Goal: Task Accomplishment & Management: Manage account settings

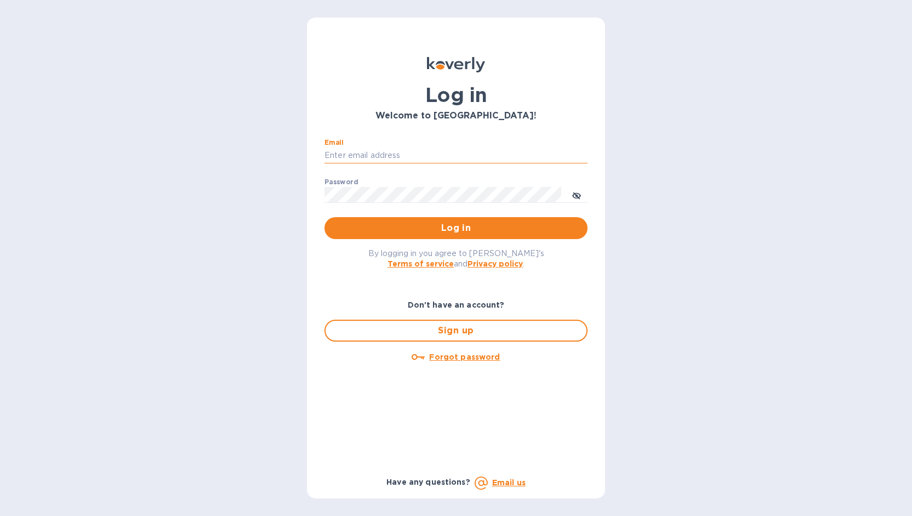
click at [393, 155] on input "Email" at bounding box center [456, 155] width 263 height 16
type input "monica@jorgeordonez.com"
click at [325, 217] on button "Log in" at bounding box center [456, 228] width 263 height 22
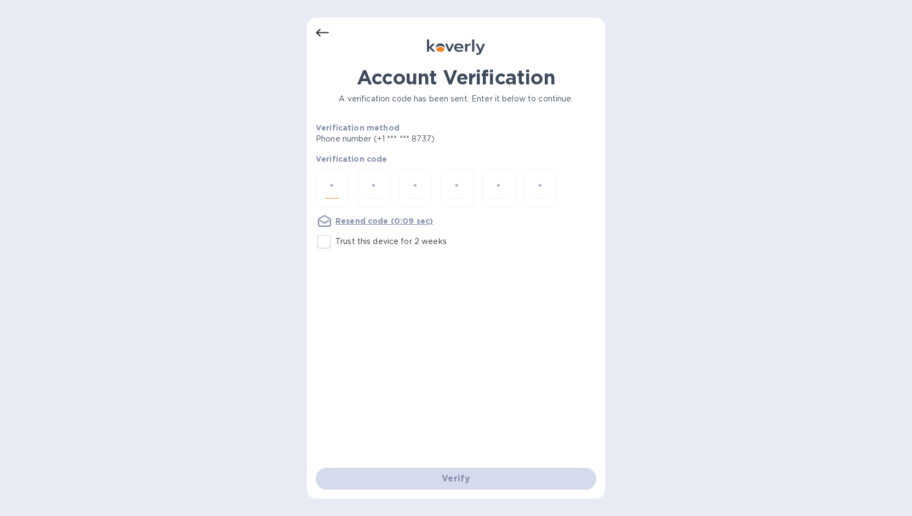
click at [335, 186] on input "number" at bounding box center [332, 188] width 14 height 20
type input "7"
type input "0"
type input "9"
type input "3"
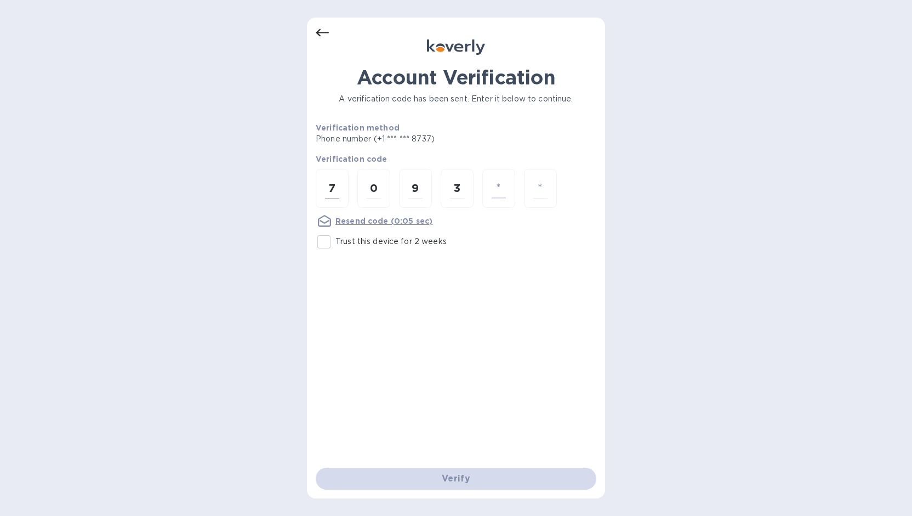
type input "3"
type input "1"
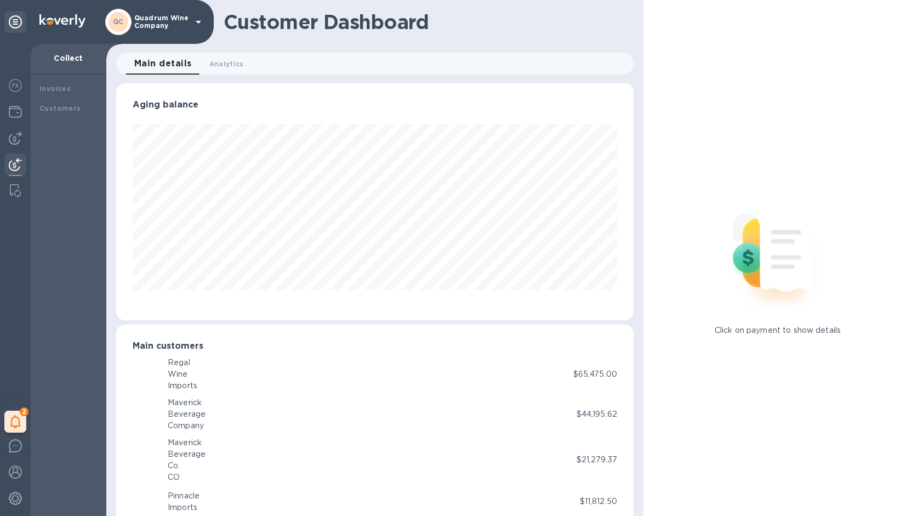
scroll to position [237, 513]
click at [148, 21] on p "Quadrum Wine Company" at bounding box center [161, 21] width 55 height 15
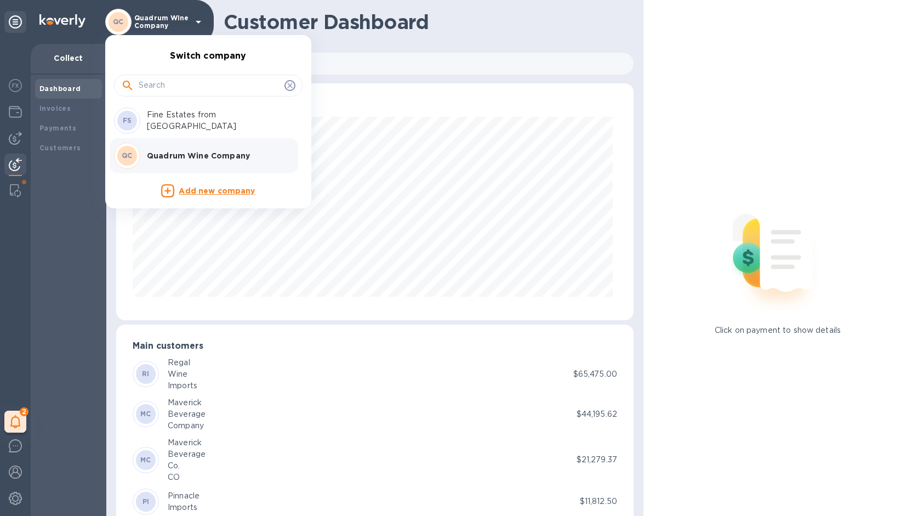
click at [171, 124] on p "Fine Estates from [GEOGRAPHIC_DATA]" at bounding box center [216, 120] width 138 height 23
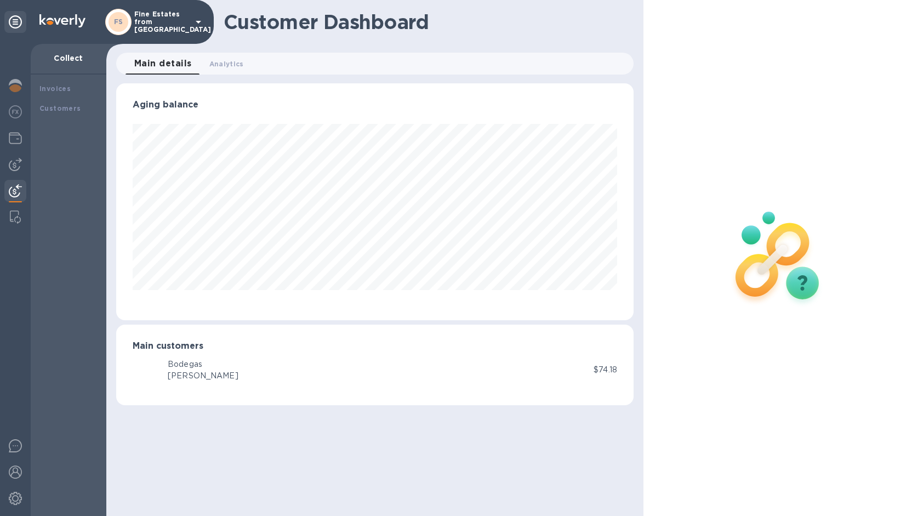
scroll to position [237, 518]
click at [5, 133] on div at bounding box center [15, 139] width 22 height 24
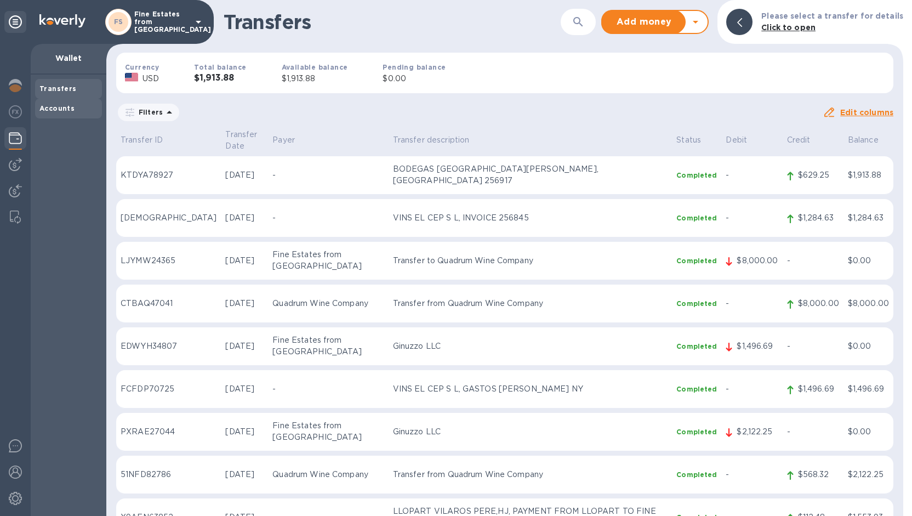
click at [55, 110] on b "Accounts" at bounding box center [56, 108] width 35 height 8
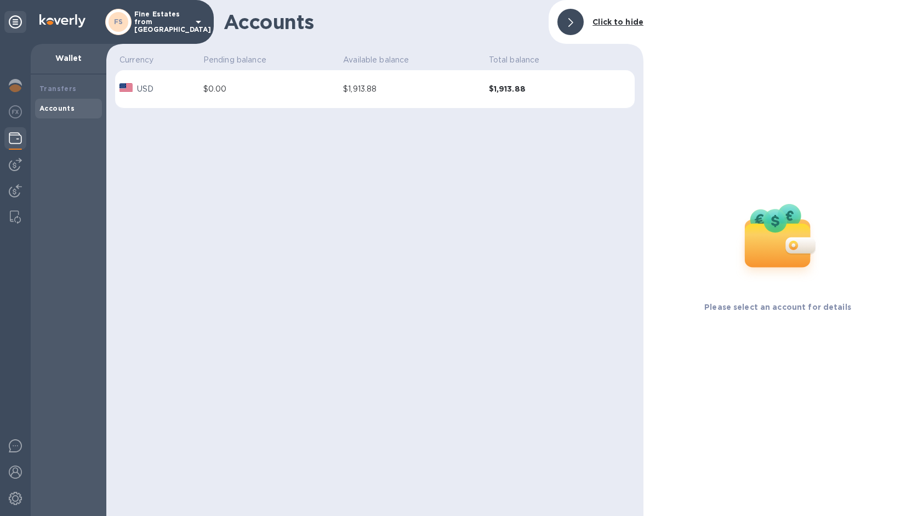
click at [15, 139] on img at bounding box center [15, 138] width 13 height 13
click at [70, 83] on div "Transfers" at bounding box center [68, 88] width 58 height 11
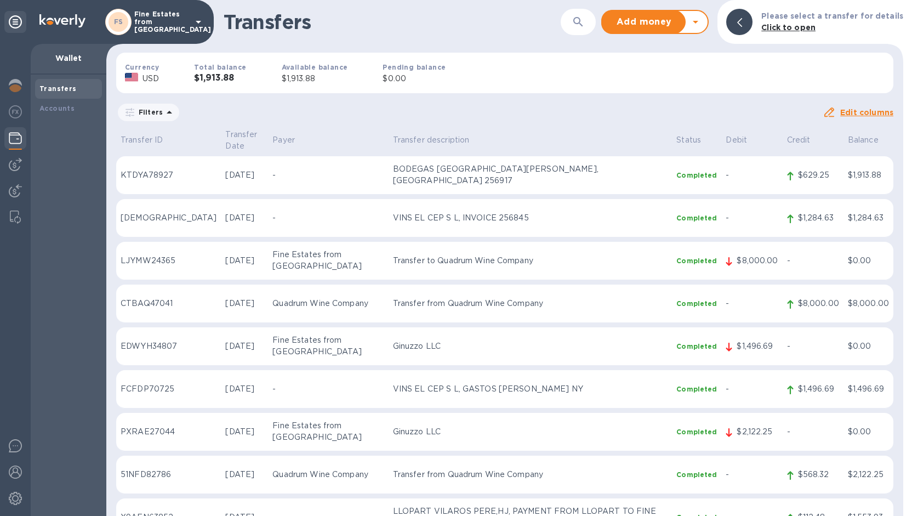
click at [212, 74] on h3 "$1,913.88" at bounding box center [220, 78] width 52 height 10
click at [154, 30] on div "FS Fine Estates from [GEOGRAPHIC_DATA]" at bounding box center [155, 22] width 100 height 26
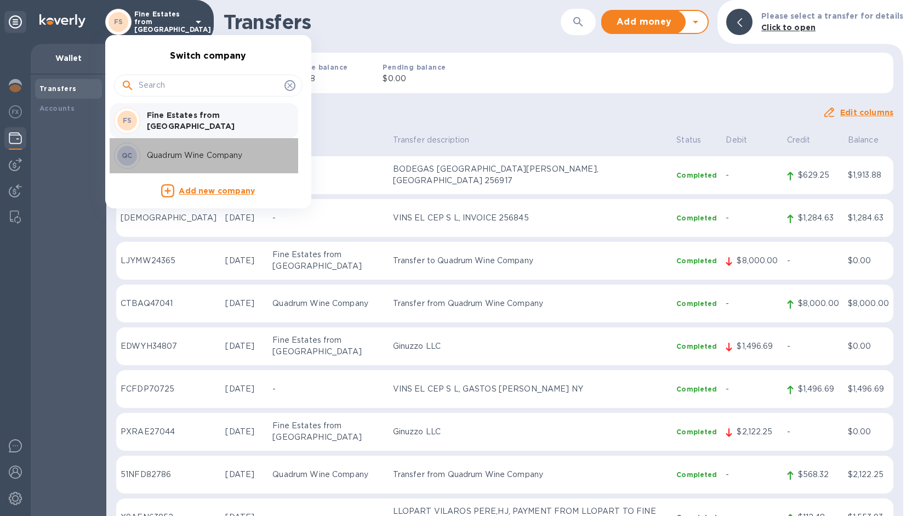
click at [191, 147] on div "QC Quadrum Wine Company" at bounding box center [199, 156] width 171 height 26
